Goal: Task Accomplishment & Management: Use online tool/utility

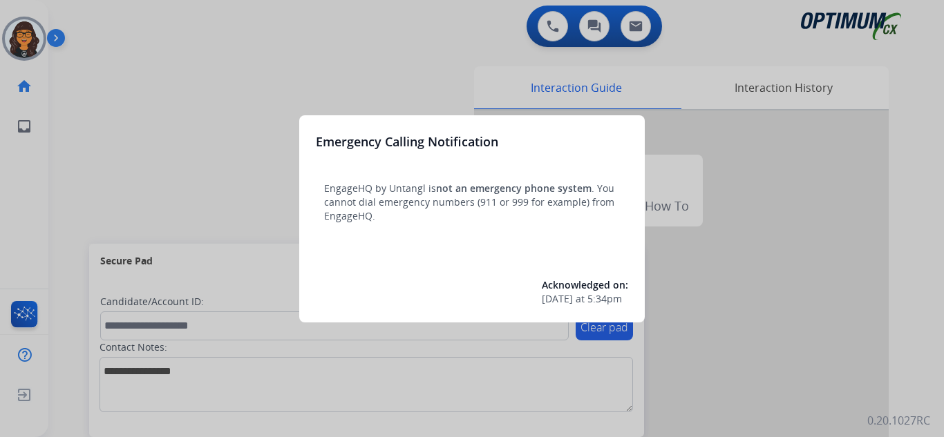
click at [91, 23] on div at bounding box center [472, 218] width 944 height 437
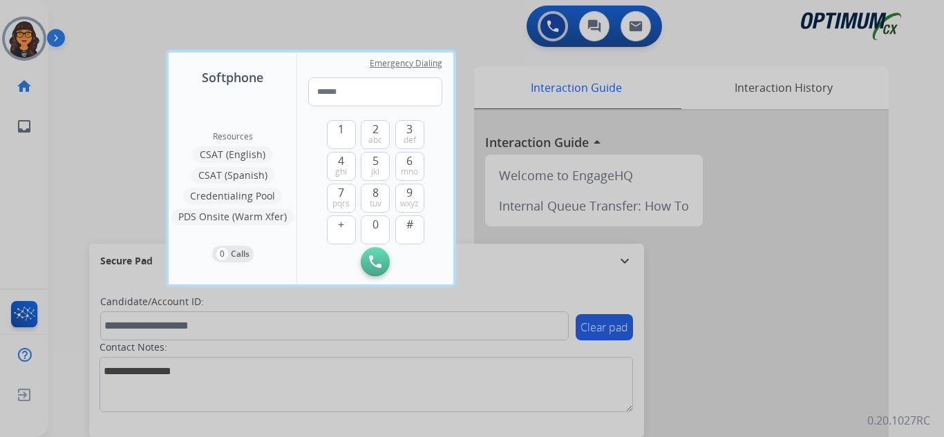
click at [91, 22] on div at bounding box center [472, 218] width 944 height 437
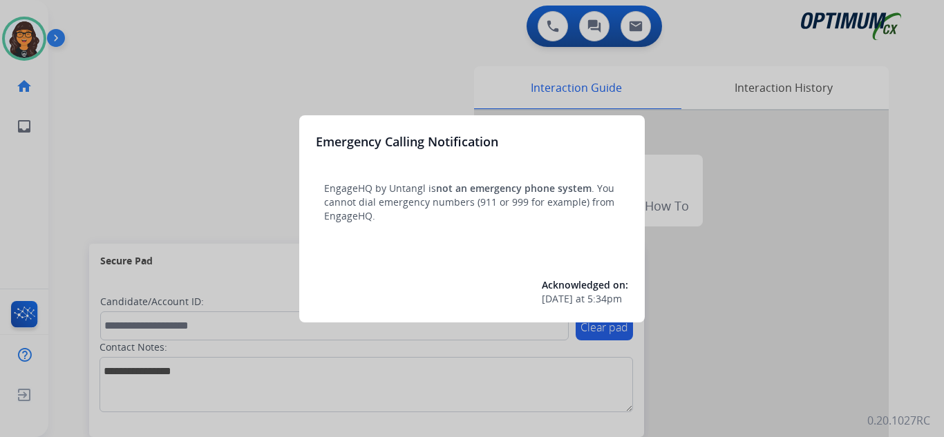
click at [97, 22] on div at bounding box center [472, 218] width 944 height 437
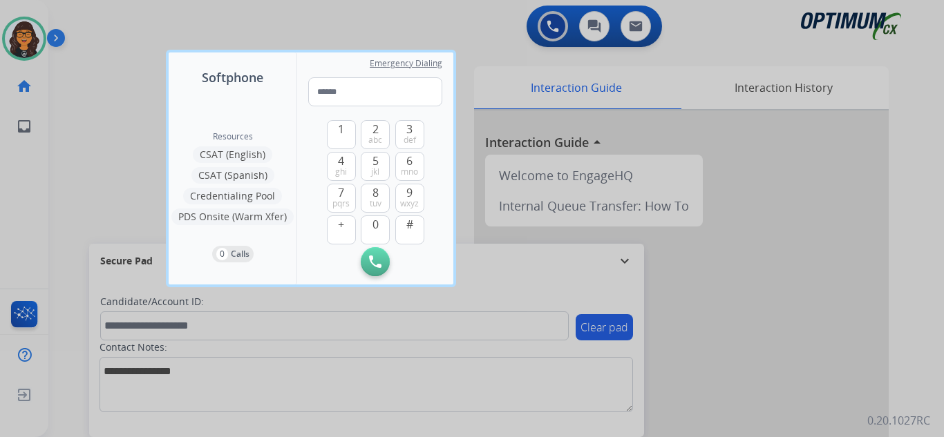
click at [97, 21] on div at bounding box center [472, 218] width 944 height 437
